Goal: Task Accomplishment & Management: Complete application form

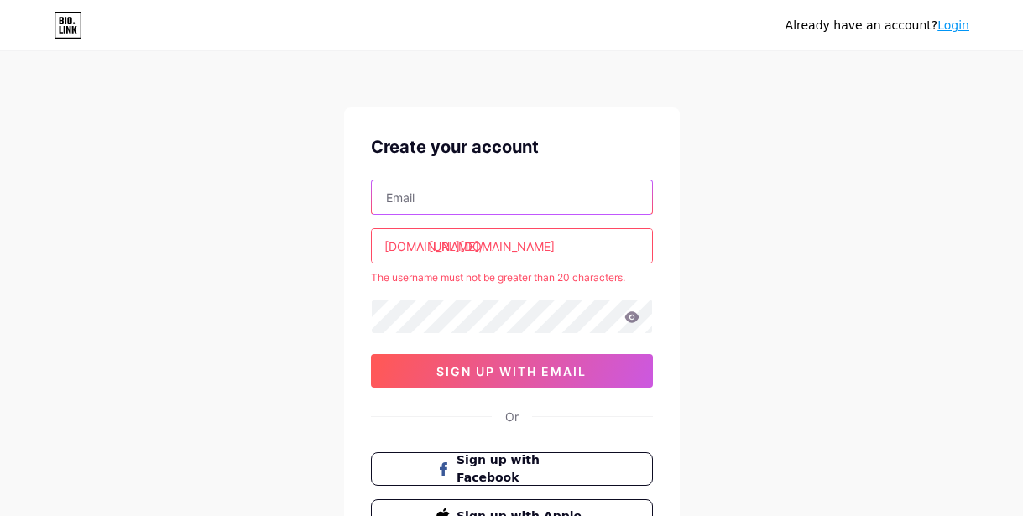
click at [534, 208] on input "text" at bounding box center [512, 197] width 280 height 34
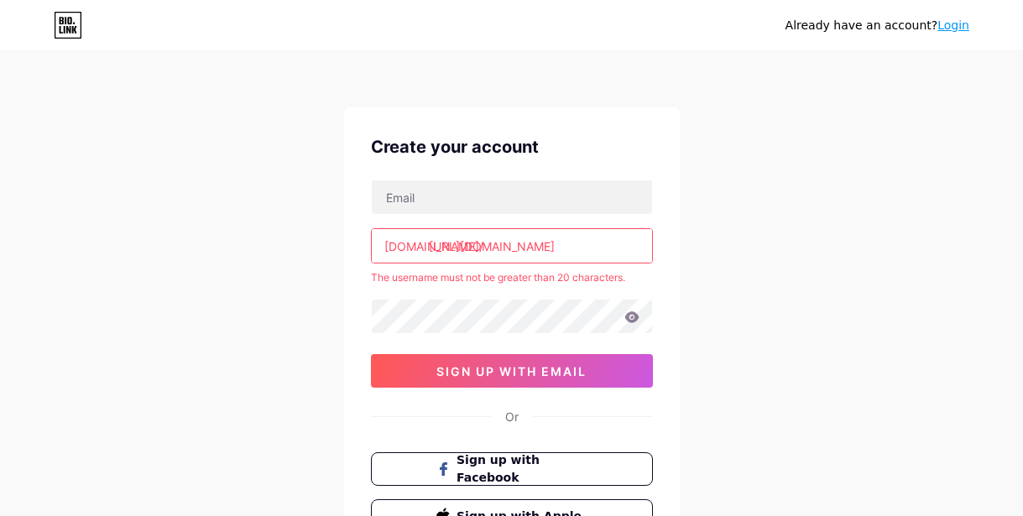
click at [737, 186] on div "Already have an account? Login Create your account [DOMAIN_NAME]/ [URL][DOMAIN_…" at bounding box center [511, 332] width 1023 height 664
click at [593, 244] on input "[URL][DOMAIN_NAME]" at bounding box center [512, 246] width 280 height 34
click at [467, 244] on input "[URL][DOMAIN_NAME]" at bounding box center [512, 246] width 280 height 34
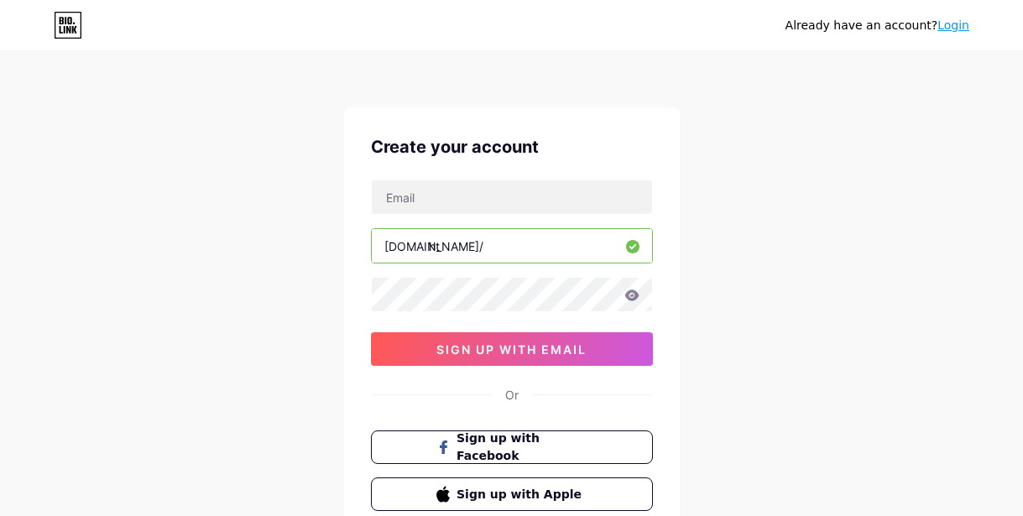
type input "h"
paste input "brightdz78w"
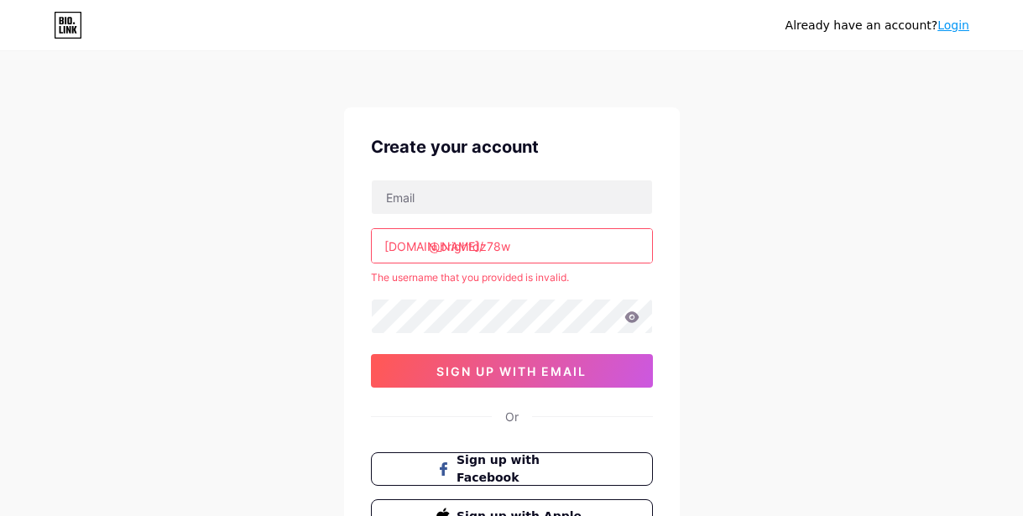
click at [541, 247] on input "@brightdz78w" at bounding box center [512, 246] width 280 height 34
click at [546, 247] on input "@brightdz78w" at bounding box center [512, 246] width 280 height 34
click at [631, 316] on icon at bounding box center [631, 316] width 14 height 11
click at [438, 248] on input "@brightdz78w" at bounding box center [512, 246] width 280 height 34
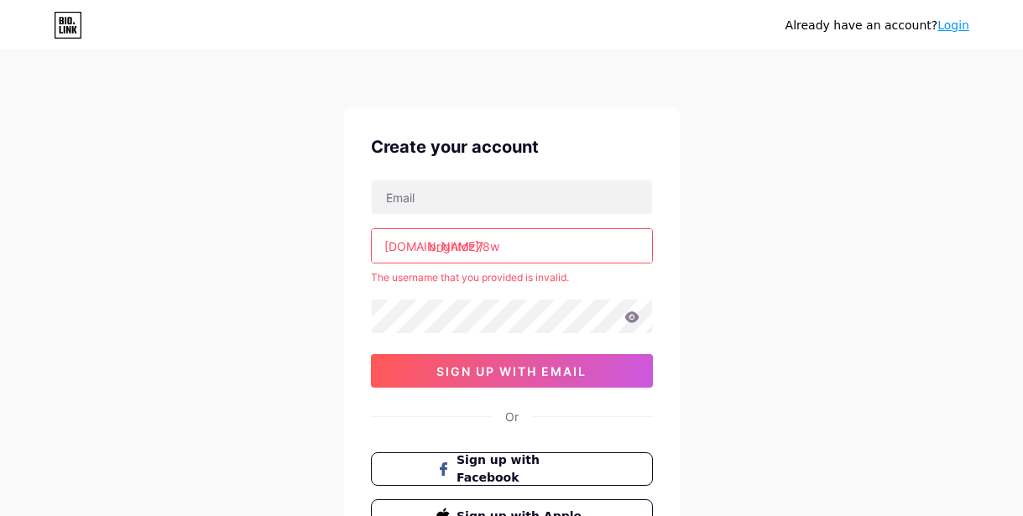
type input "brightdz78w"
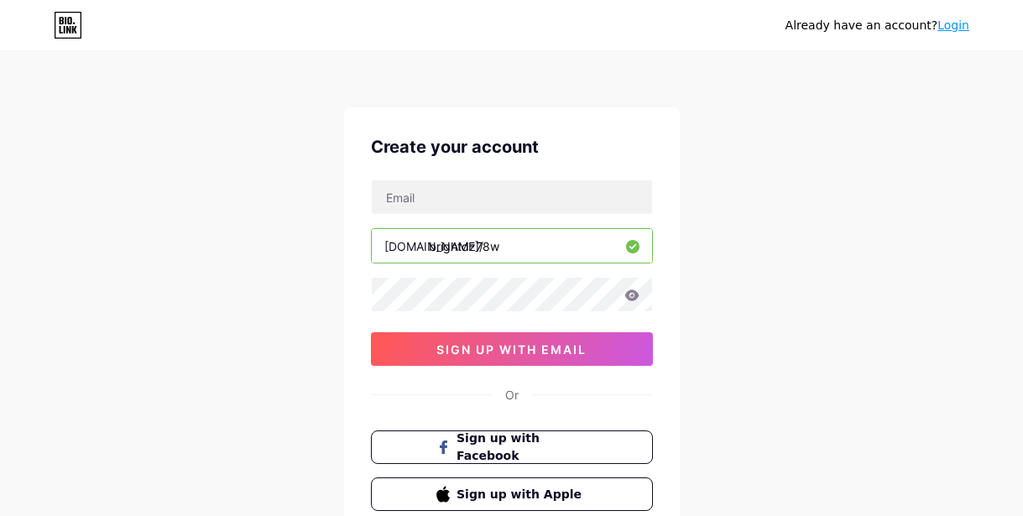
click at [530, 237] on input "brightdz78w" at bounding box center [512, 246] width 280 height 34
click at [525, 248] on input "brightdz78w" at bounding box center [512, 246] width 280 height 34
drag, startPoint x: 515, startPoint y: 246, endPoint x: 205, endPoint y: 275, distance: 311.9
click at [207, 275] on div "Already have an account? Login Create your account [DOMAIN_NAME]/ brightdz78w 0…" at bounding box center [511, 321] width 1023 height 642
click at [388, 256] on input "brightdz78w" at bounding box center [512, 246] width 280 height 34
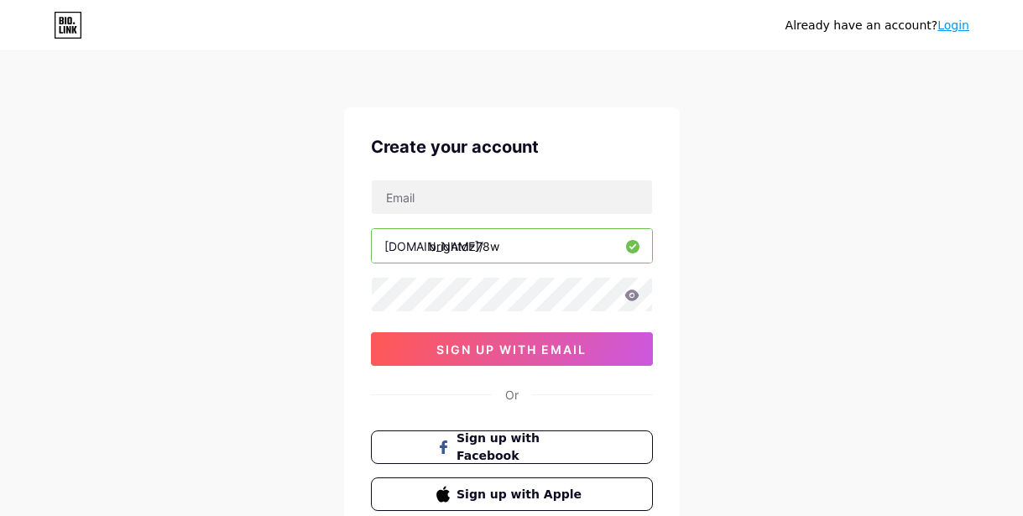
drag, startPoint x: 374, startPoint y: 243, endPoint x: 529, endPoint y: 242, distance: 154.4
click at [529, 243] on input "brightdz78w" at bounding box center [512, 246] width 280 height 34
click at [849, 226] on div "Already have an account? Login Create your account [DOMAIN_NAME]/ brightdz78w 0…" at bounding box center [511, 321] width 1023 height 642
drag, startPoint x: 384, startPoint y: 249, endPoint x: 462, endPoint y: 249, distance: 77.2
click at [462, 249] on div "[DOMAIN_NAME]/ brightdz78w" at bounding box center [512, 245] width 282 height 35
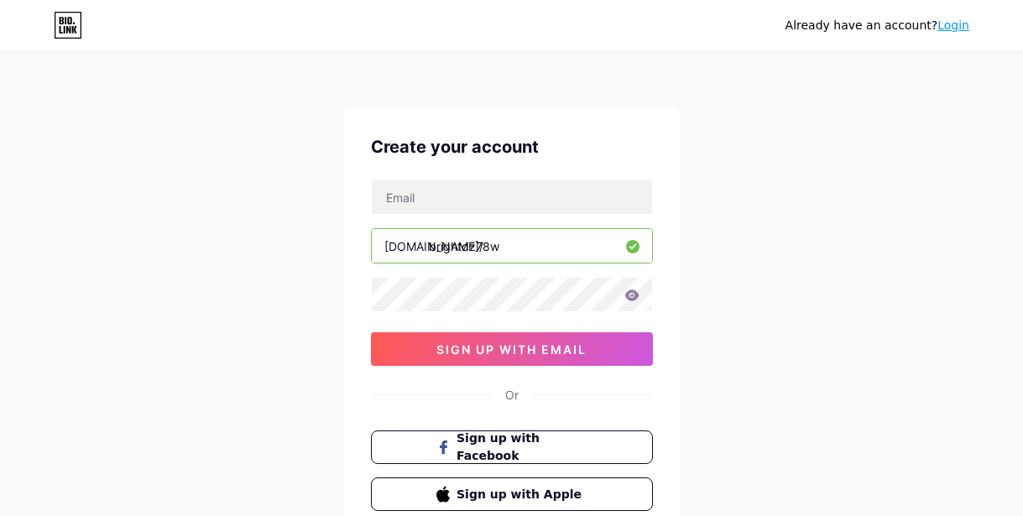
click at [745, 182] on div "Already have an account? Login Create your account [DOMAIN_NAME]/ brightdz78w 0…" at bounding box center [511, 321] width 1023 height 642
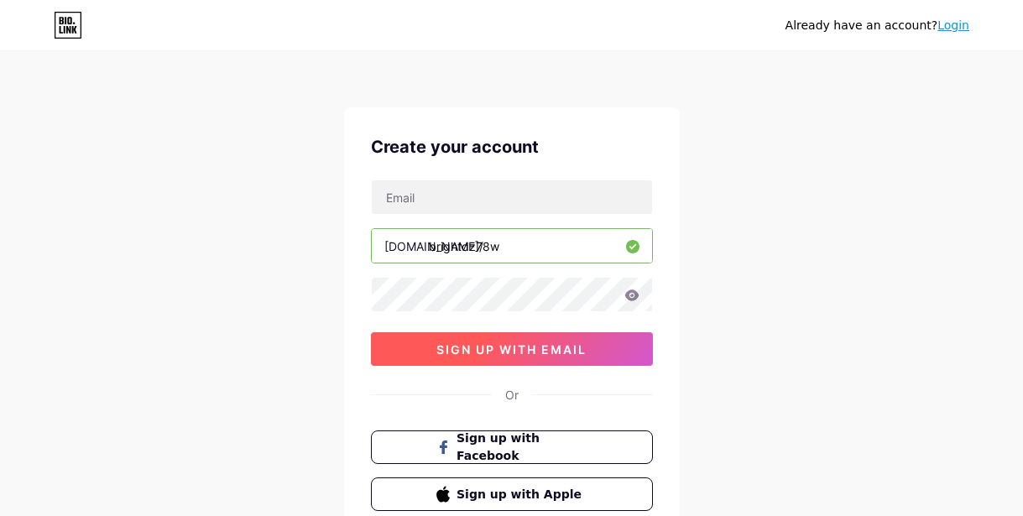
click at [584, 348] on span "sign up with email" at bounding box center [511, 349] width 150 height 14
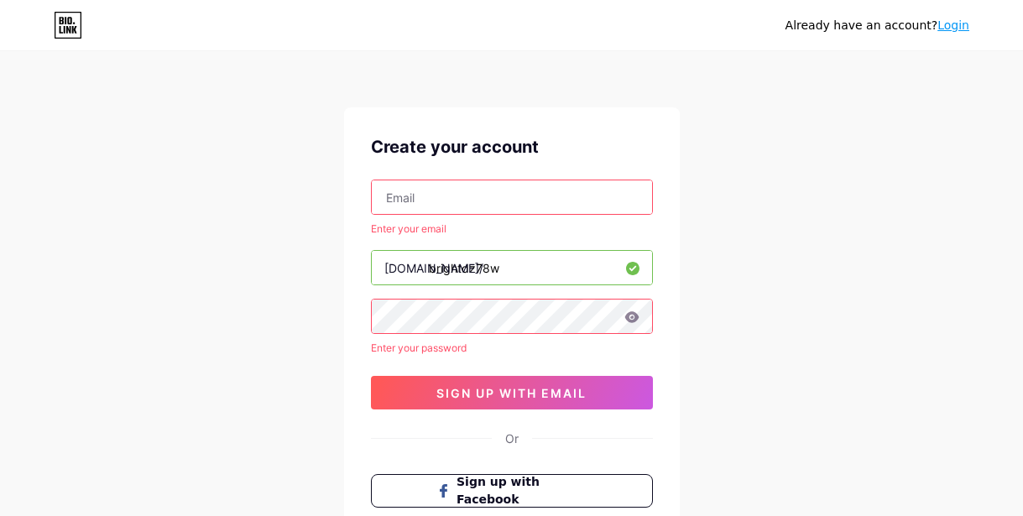
click at [468, 208] on input "text" at bounding box center [512, 197] width 280 height 34
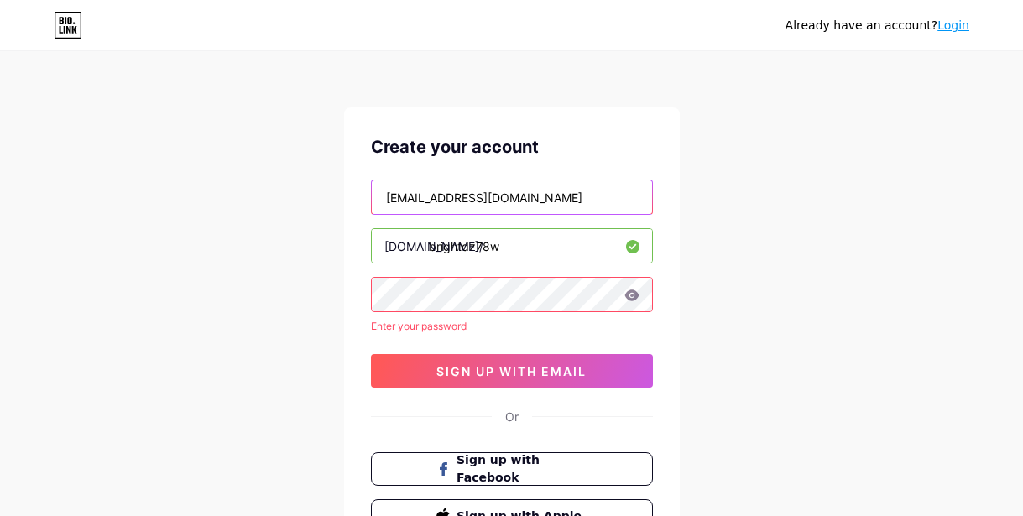
type input "[EMAIL_ADDRESS][DOMAIN_NAME]"
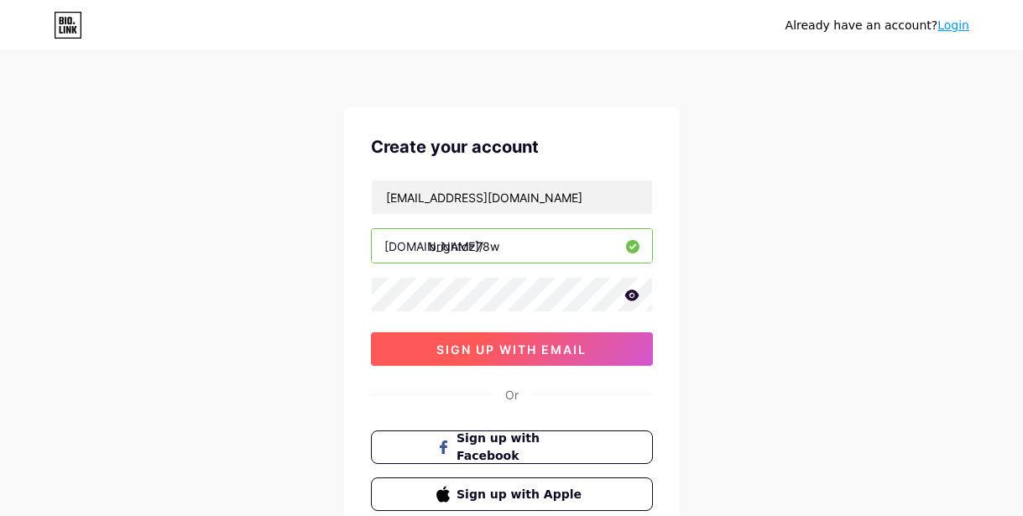
click at [530, 334] on button "sign up with email" at bounding box center [512, 349] width 282 height 34
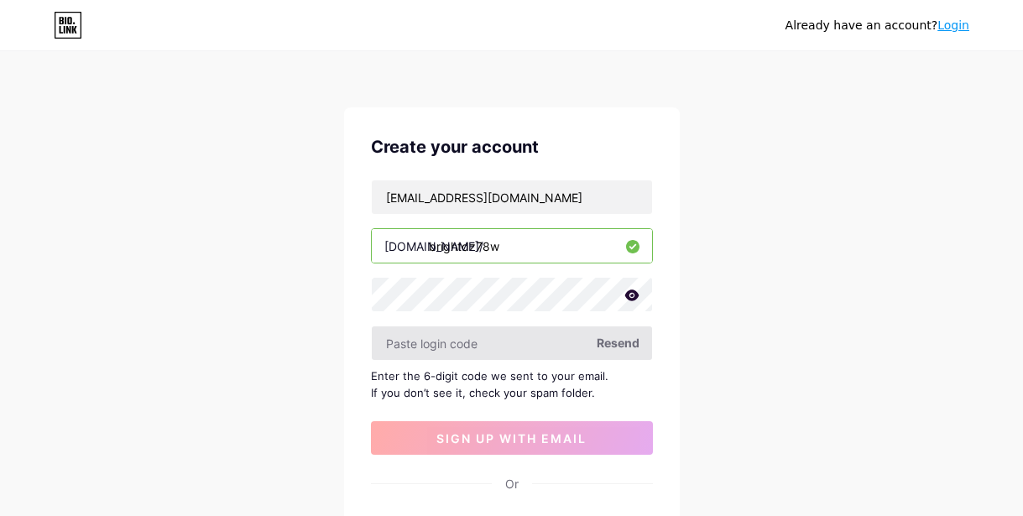
click at [546, 341] on input "text" at bounding box center [512, 343] width 280 height 34
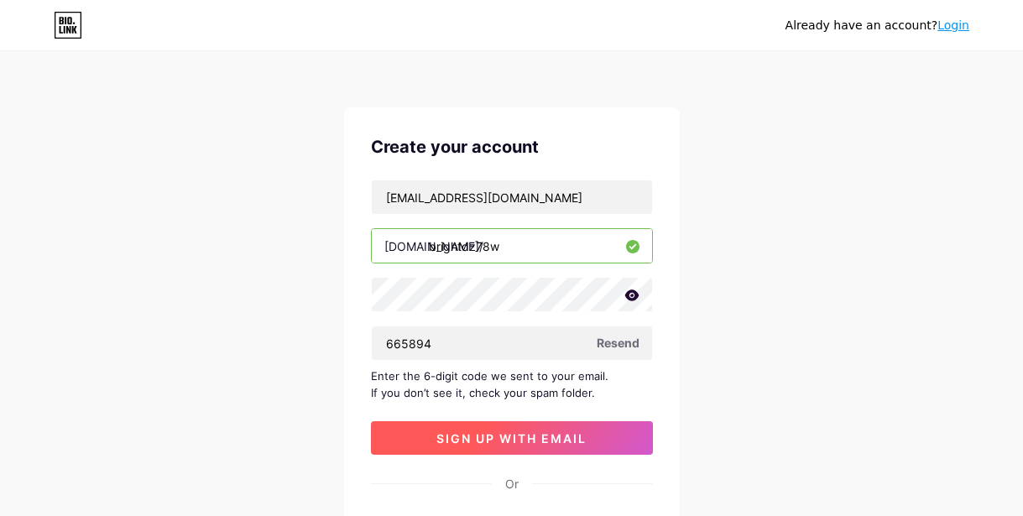
type input "665894"
click at [536, 431] on span "sign up with email" at bounding box center [511, 438] width 150 height 14
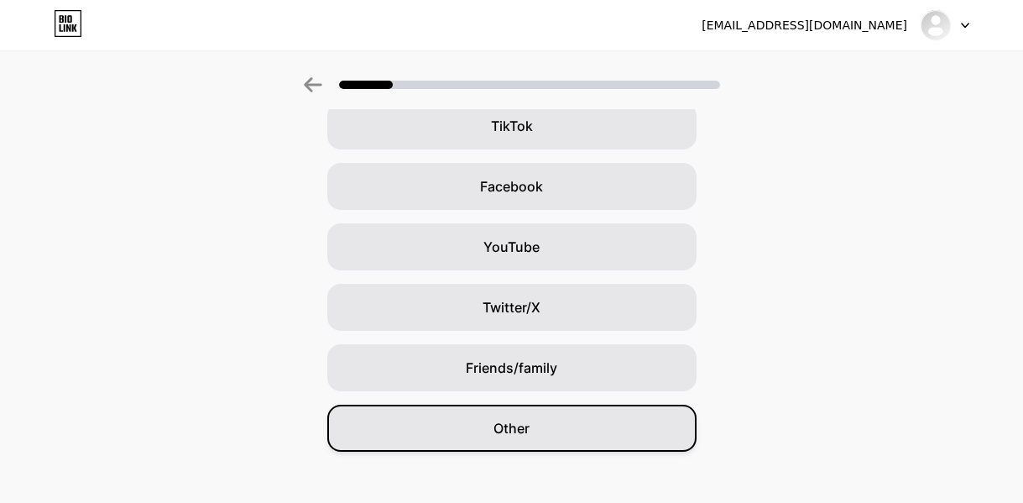
scroll to position [221, 0]
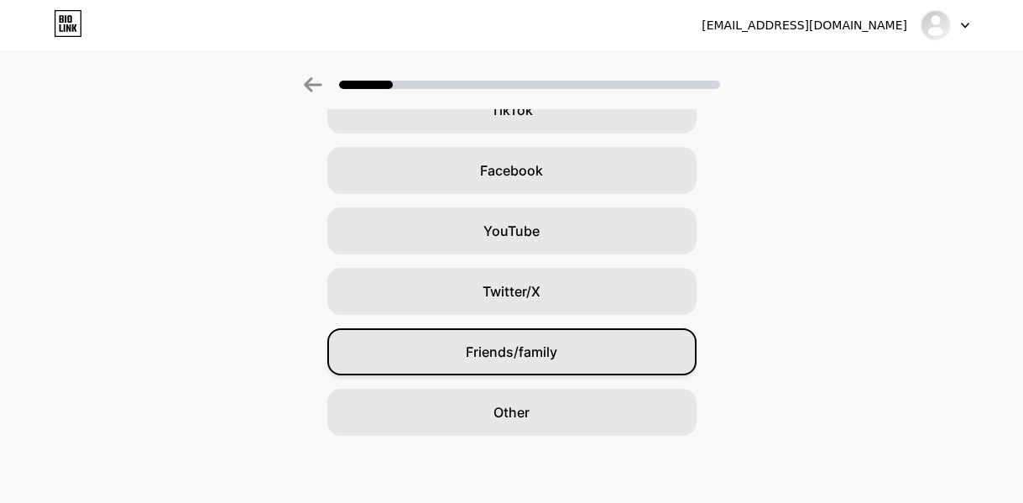
click at [573, 358] on div "Friends/family" at bounding box center [511, 351] width 369 height 47
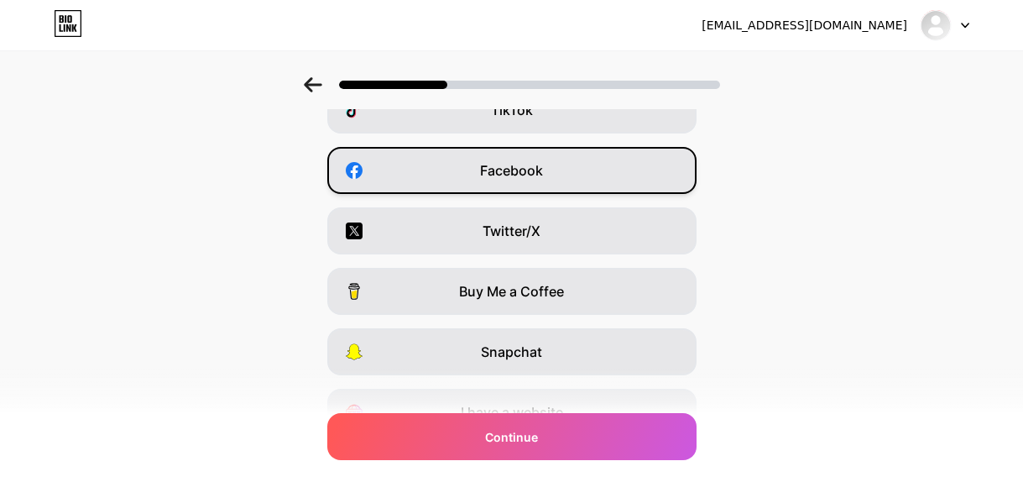
scroll to position [0, 0]
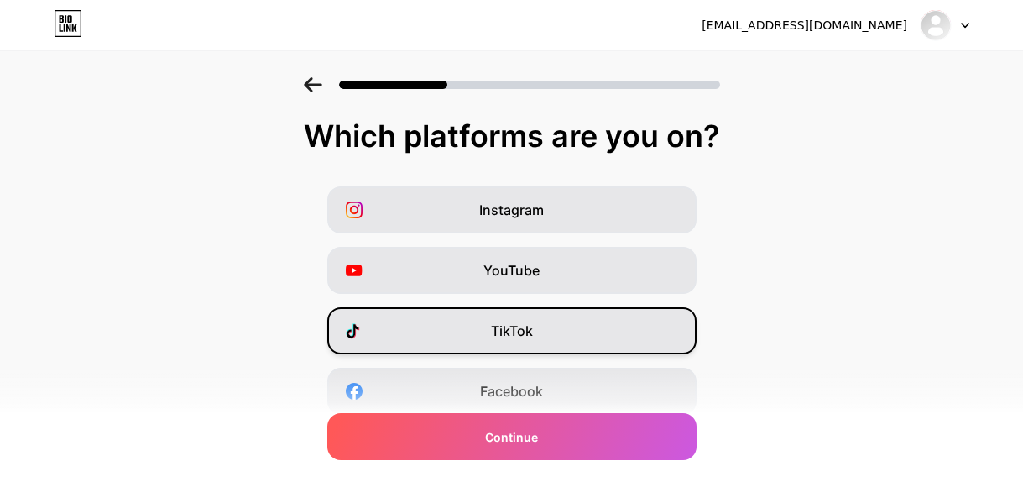
click at [572, 340] on div "TikTok" at bounding box center [511, 330] width 369 height 47
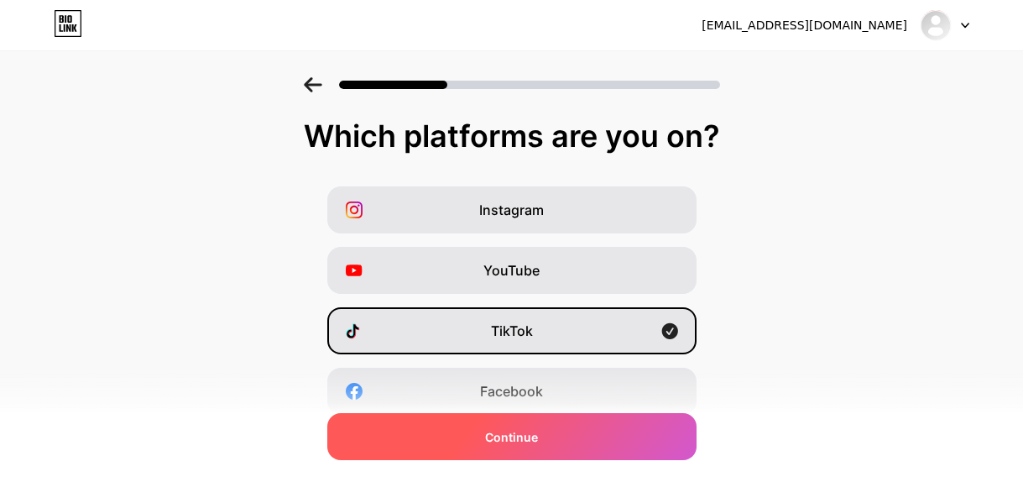
click at [577, 448] on div "Continue" at bounding box center [511, 436] width 369 height 47
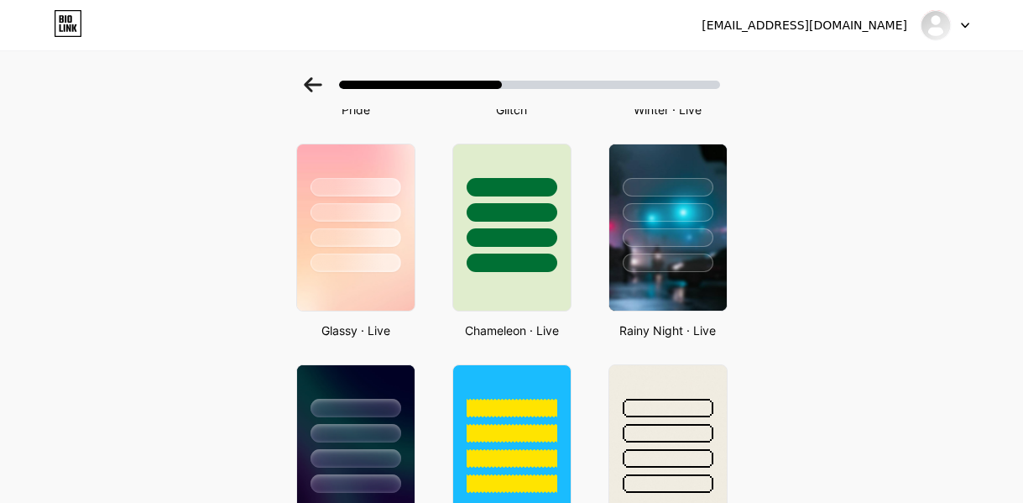
scroll to position [504, 0]
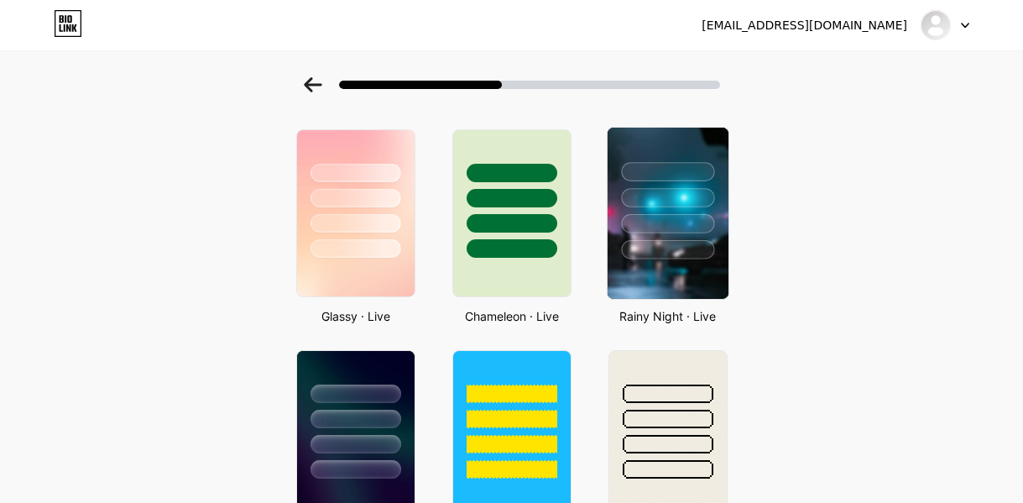
click at [685, 220] on div at bounding box center [667, 223] width 93 height 19
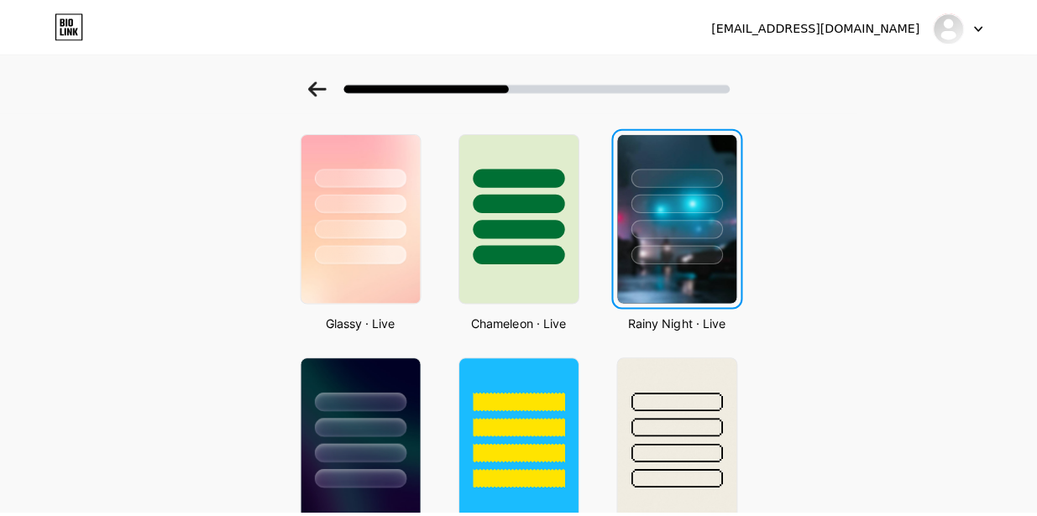
scroll to position [0, 0]
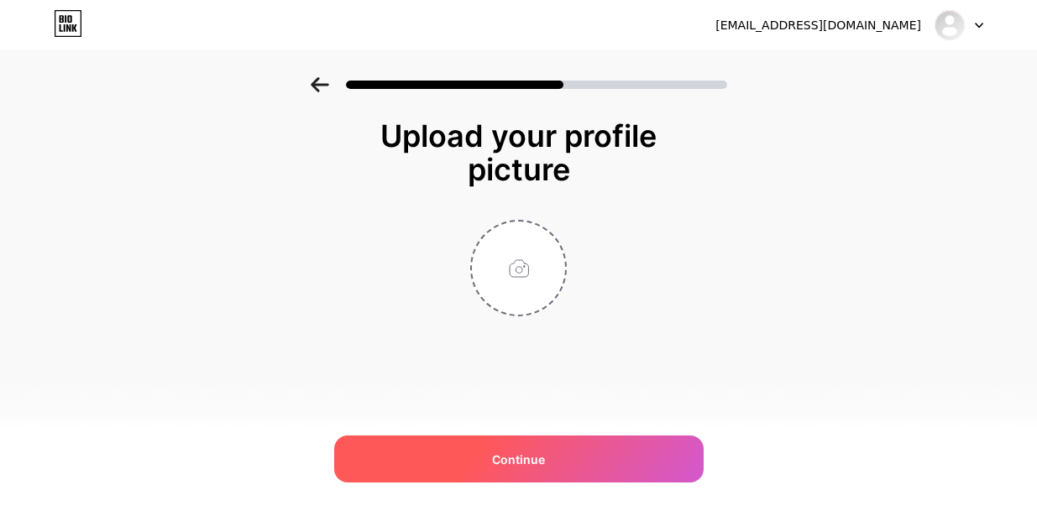
click at [571, 463] on div "Continue" at bounding box center [518, 459] width 369 height 47
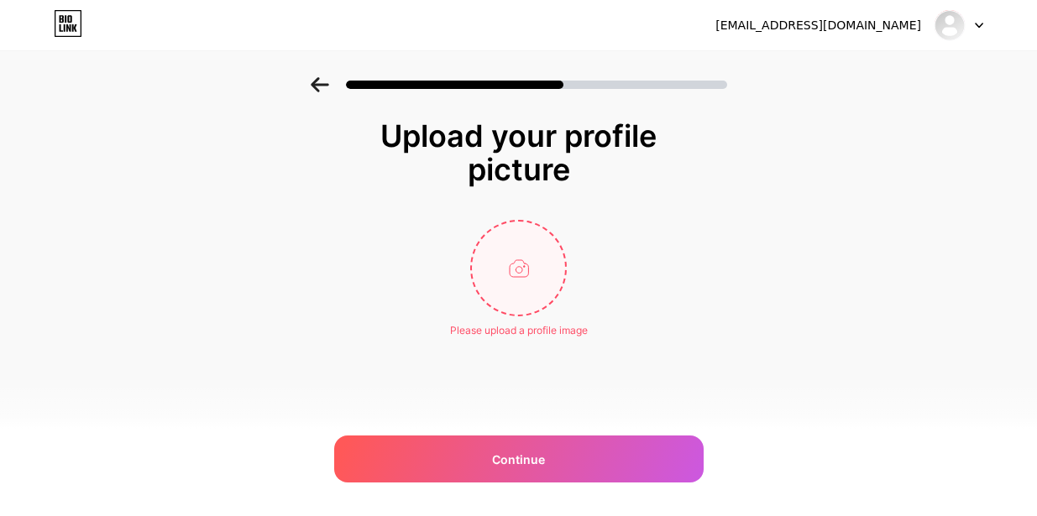
click at [543, 288] on input "file" at bounding box center [518, 268] width 93 height 93
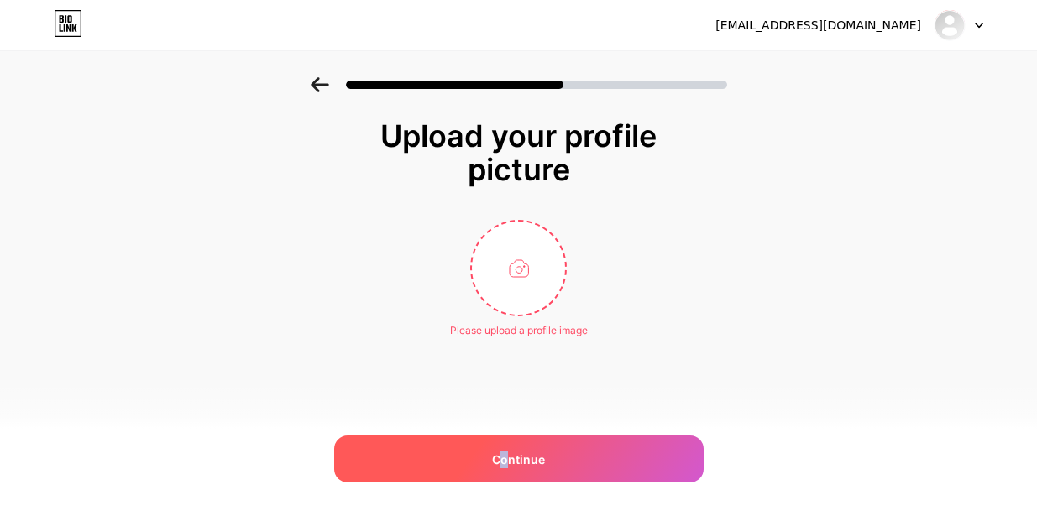
click at [504, 447] on div "Continue" at bounding box center [518, 459] width 369 height 47
click at [676, 461] on div "Continue" at bounding box center [518, 459] width 369 height 47
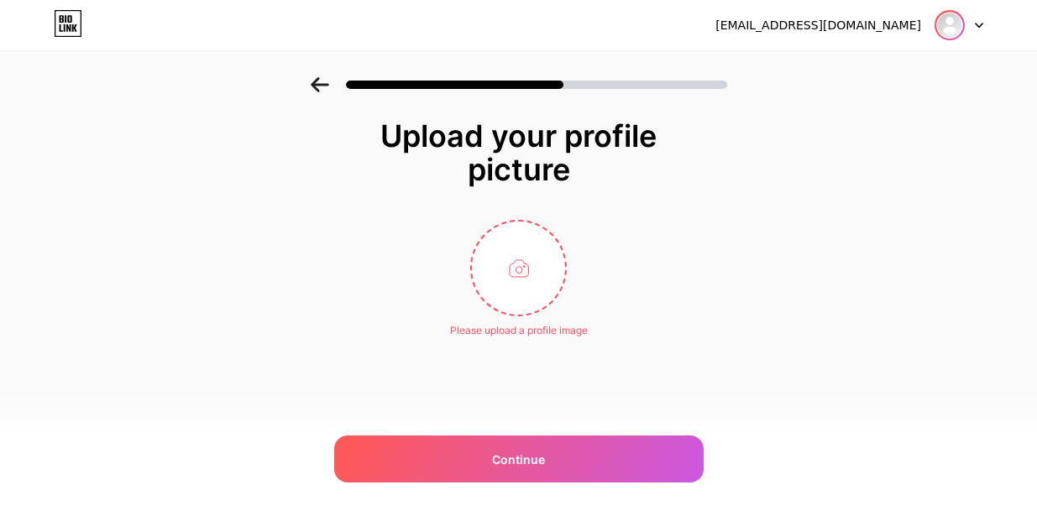
click at [941, 29] on img at bounding box center [949, 25] width 27 height 27
click at [967, 13] on div at bounding box center [958, 25] width 49 height 30
click at [972, 19] on div at bounding box center [958, 25] width 49 height 30
click at [877, 223] on div "Upload your profile picture Please upload a profile image Continue" at bounding box center [518, 249] width 1037 height 345
